Goal: Navigation & Orientation: Find specific page/section

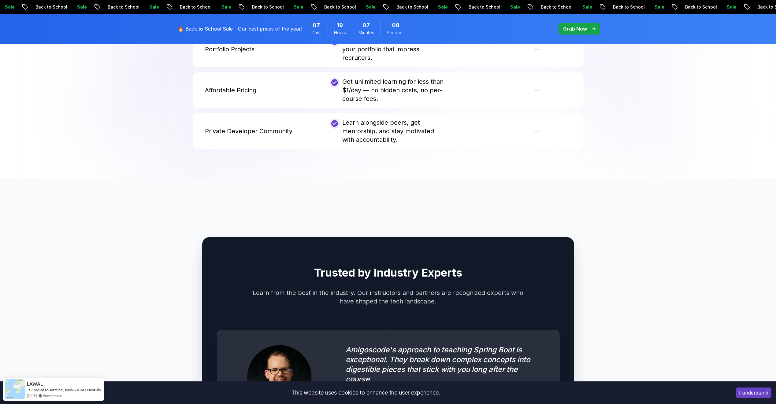
scroll to position [1469, 0]
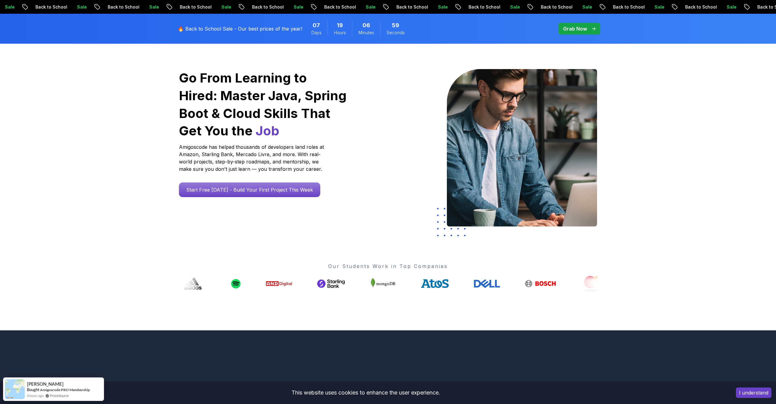
scroll to position [0, 0]
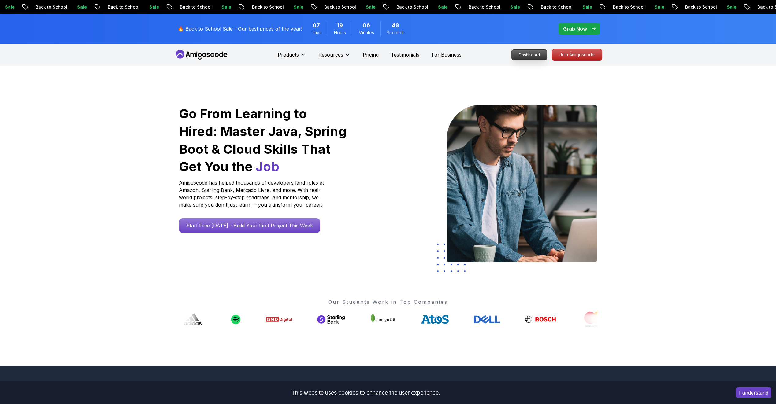
click at [528, 55] on p "Dashboard" at bounding box center [529, 55] width 35 height 10
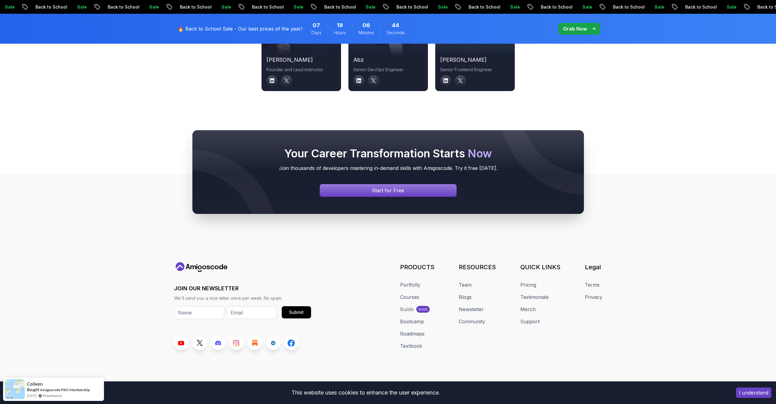
scroll to position [2203, 0]
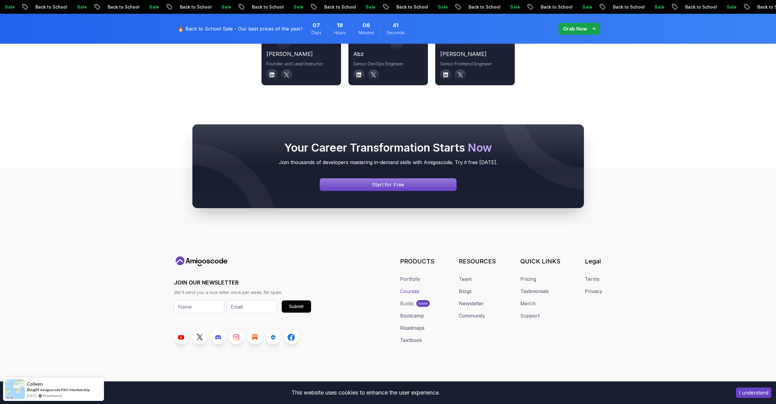
click at [408, 288] on link "Courses" at bounding box center [409, 291] width 19 height 7
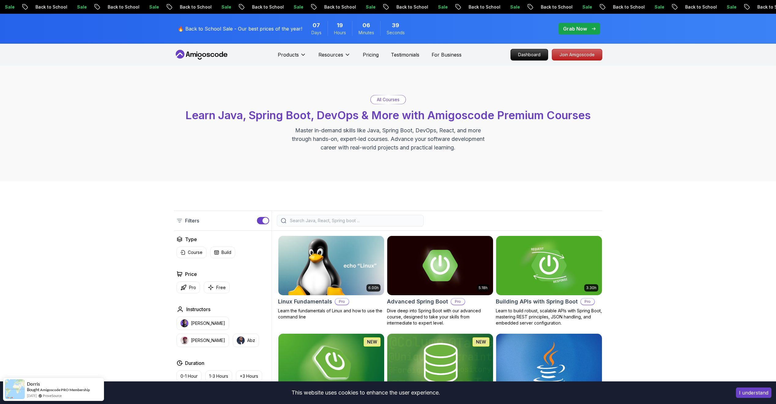
scroll to position [92, 0]
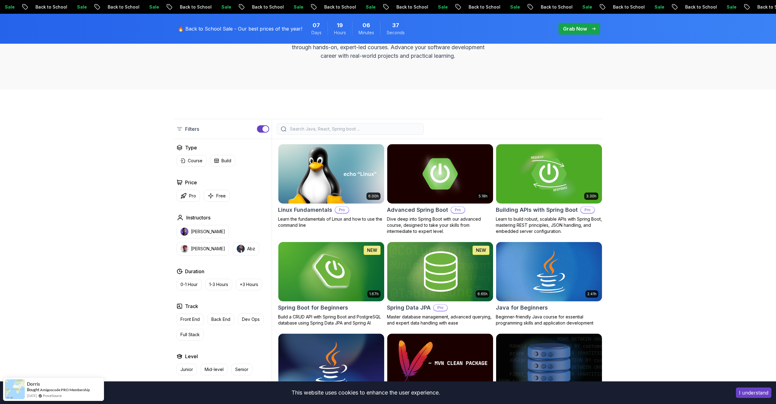
click at [593, 129] on div at bounding box center [437, 129] width 330 height 12
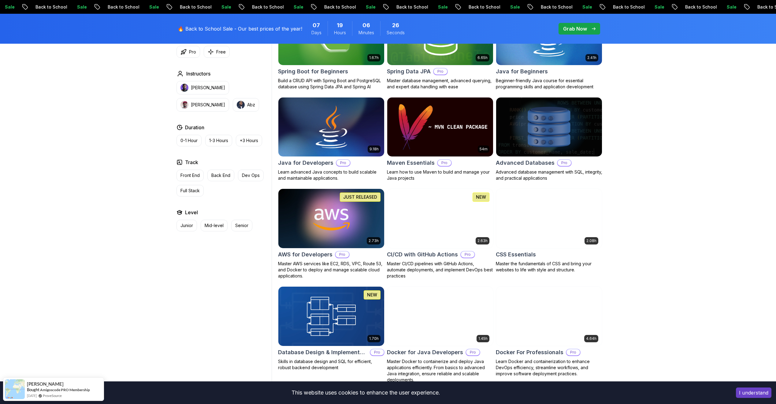
scroll to position [328, 0]
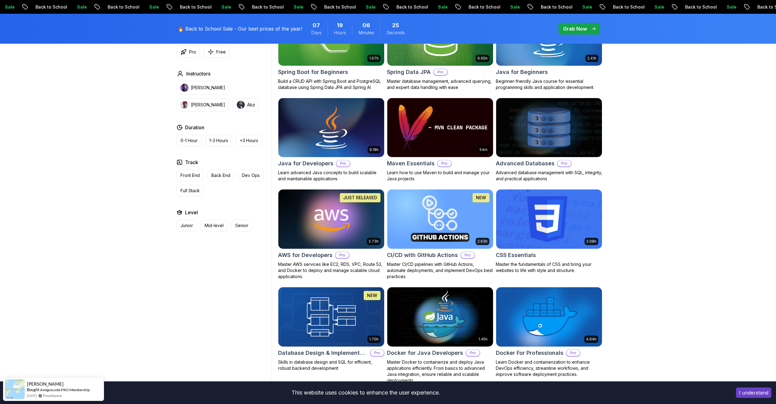
click at [557, 225] on img at bounding box center [549, 219] width 111 height 62
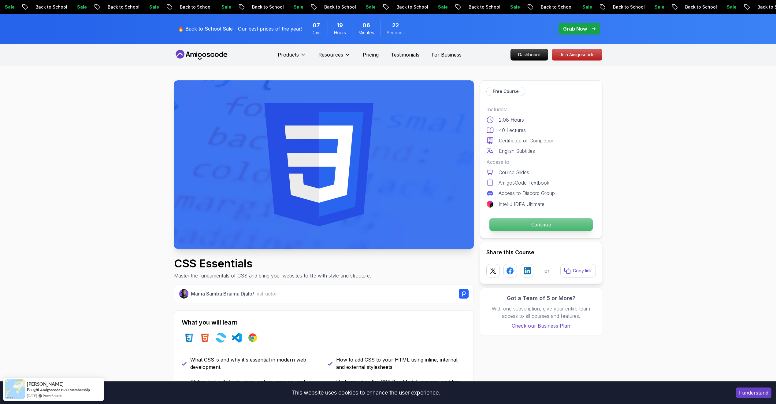
click at [556, 229] on p "Continue" at bounding box center [540, 224] width 103 height 13
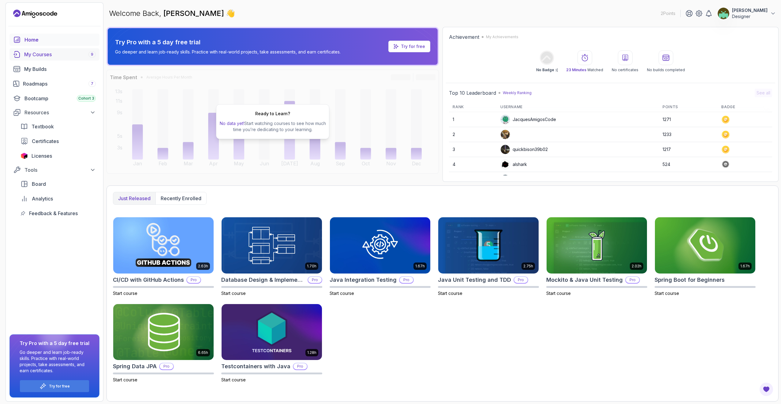
click at [49, 54] on div "My Courses 9" at bounding box center [60, 54] width 72 height 7
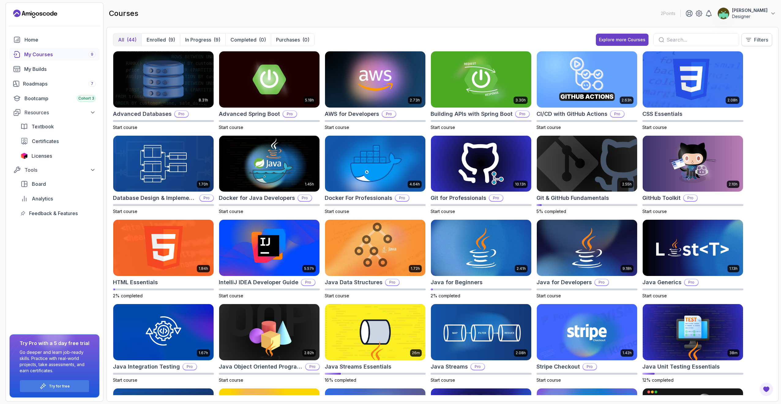
click at [764, 41] on p "Filters" at bounding box center [761, 39] width 14 height 7
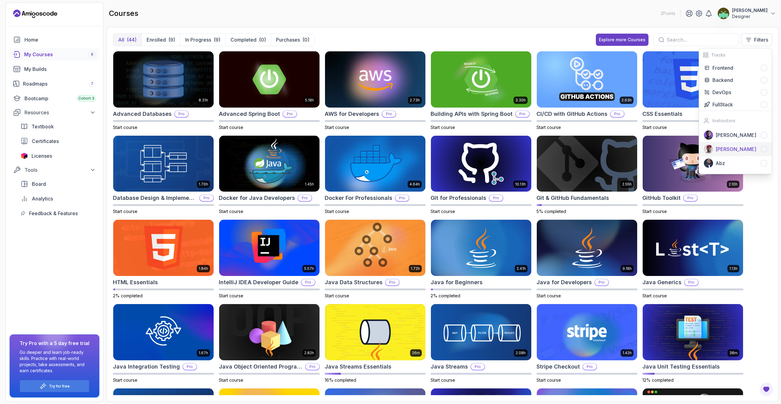
click at [734, 148] on div "[PERSON_NAME]" at bounding box center [740, 149] width 51 height 7
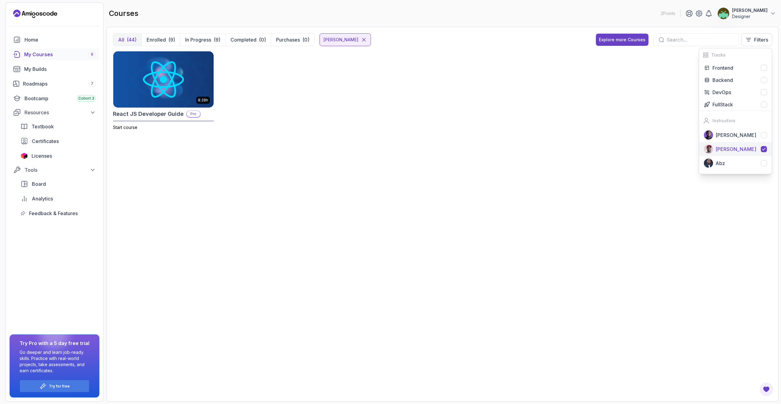
click at [748, 150] on div "[PERSON_NAME]" at bounding box center [740, 149] width 51 height 7
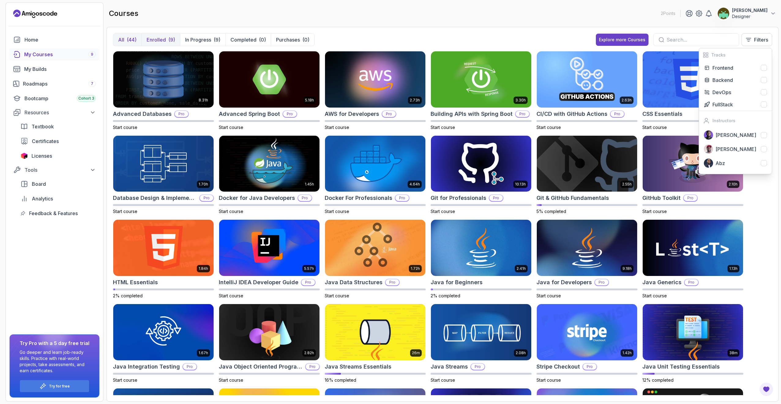
click at [169, 41] on div "(9)" at bounding box center [171, 39] width 7 height 7
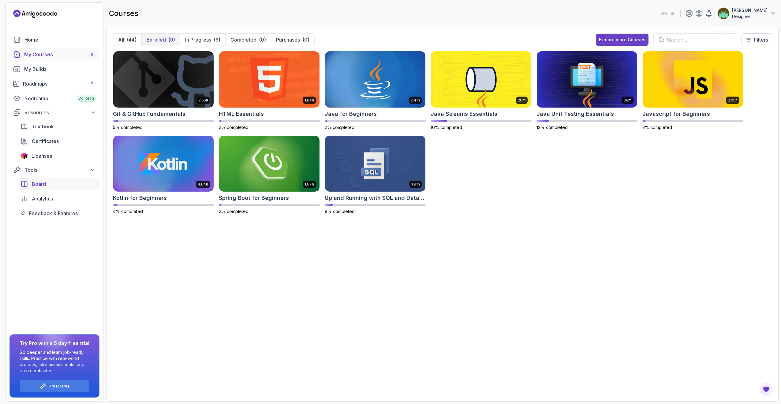
click at [36, 182] on span "Board" at bounding box center [39, 184] width 14 height 7
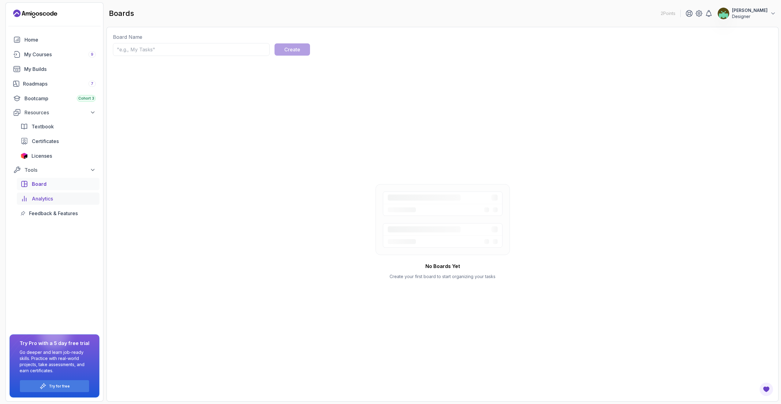
click at [41, 199] on span "Analytics" at bounding box center [42, 198] width 21 height 7
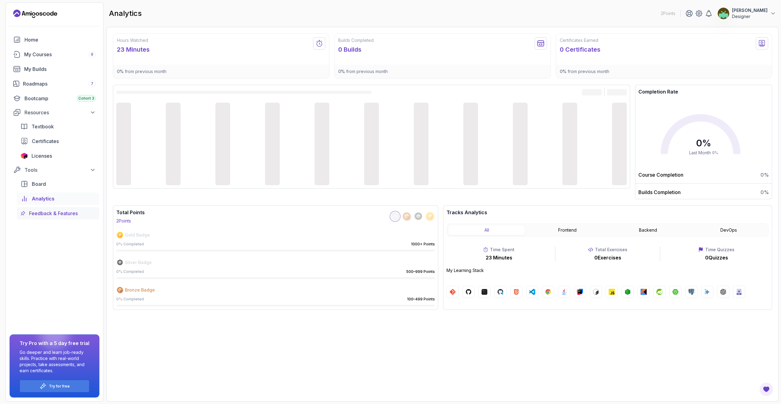
click at [42, 214] on span "Feedback & Features" at bounding box center [53, 213] width 49 height 7
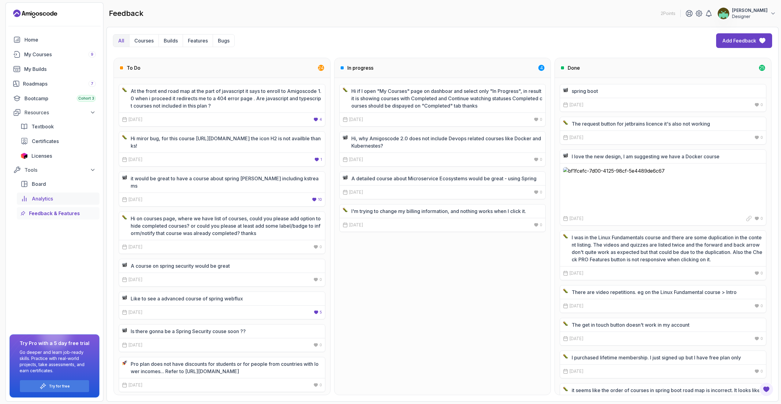
click at [42, 199] on span "Analytics" at bounding box center [42, 198] width 21 height 7
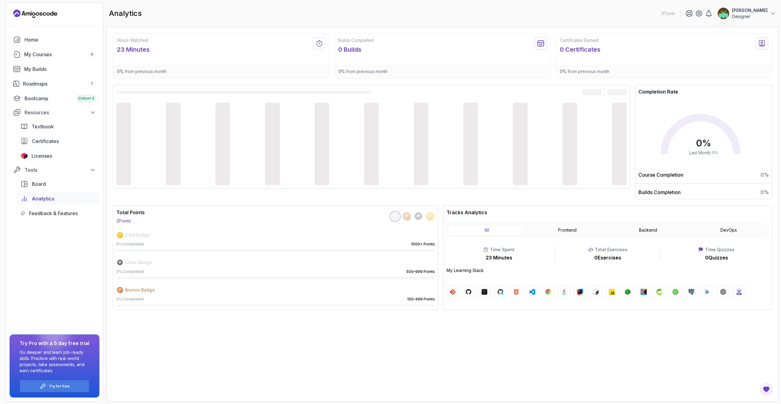
click at [42, 199] on span "Analytics" at bounding box center [43, 198] width 23 height 7
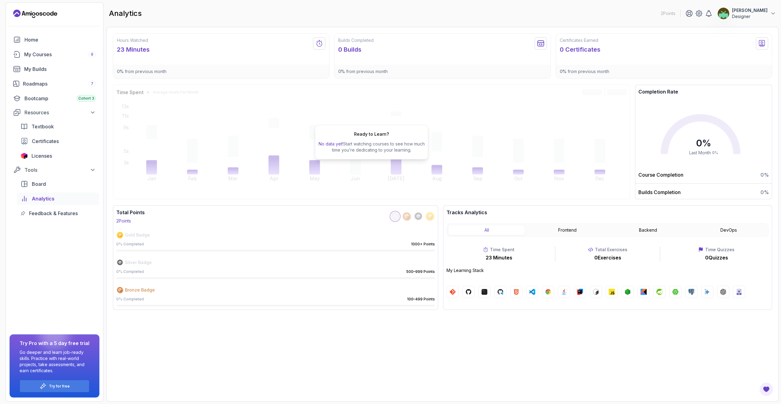
click at [441, 163] on div "Ready to Learn? No data yet! Start watching courses to see how much time you’re…" at bounding box center [371, 142] width 517 height 115
click at [563, 231] on button "Frontend" at bounding box center [567, 230] width 77 height 10
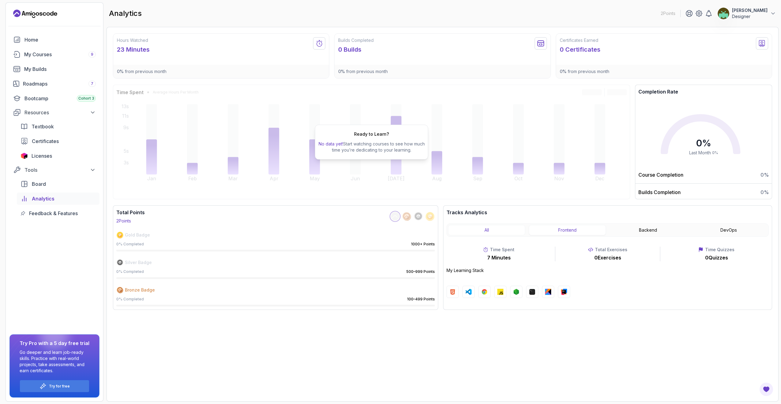
click at [506, 229] on button "All" at bounding box center [486, 230] width 77 height 10
click at [44, 215] on span "Feedback & Features" at bounding box center [53, 213] width 49 height 7
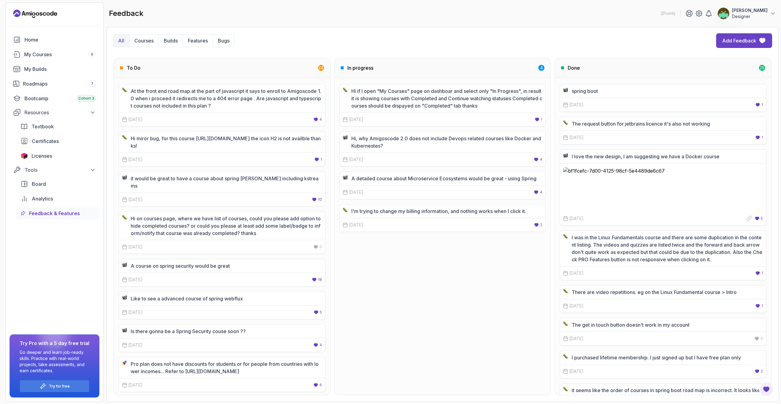
drag, startPoint x: 233, startPoint y: 148, endPoint x: 443, endPoint y: 208, distance: 218.1
click at [441, 208] on div "To Do 24 At the front end road map at the part of javascript it says to enroll …" at bounding box center [442, 227] width 659 height 338
drag, startPoint x: 443, startPoint y: 208, endPoint x: 457, endPoint y: 263, distance: 57.5
click at [457, 263] on div "Hi if I open "My Courses" page on dashboar and select only "In Progress", in re…" at bounding box center [442, 236] width 216 height 317
